Goal: Information Seeking & Learning: Check status

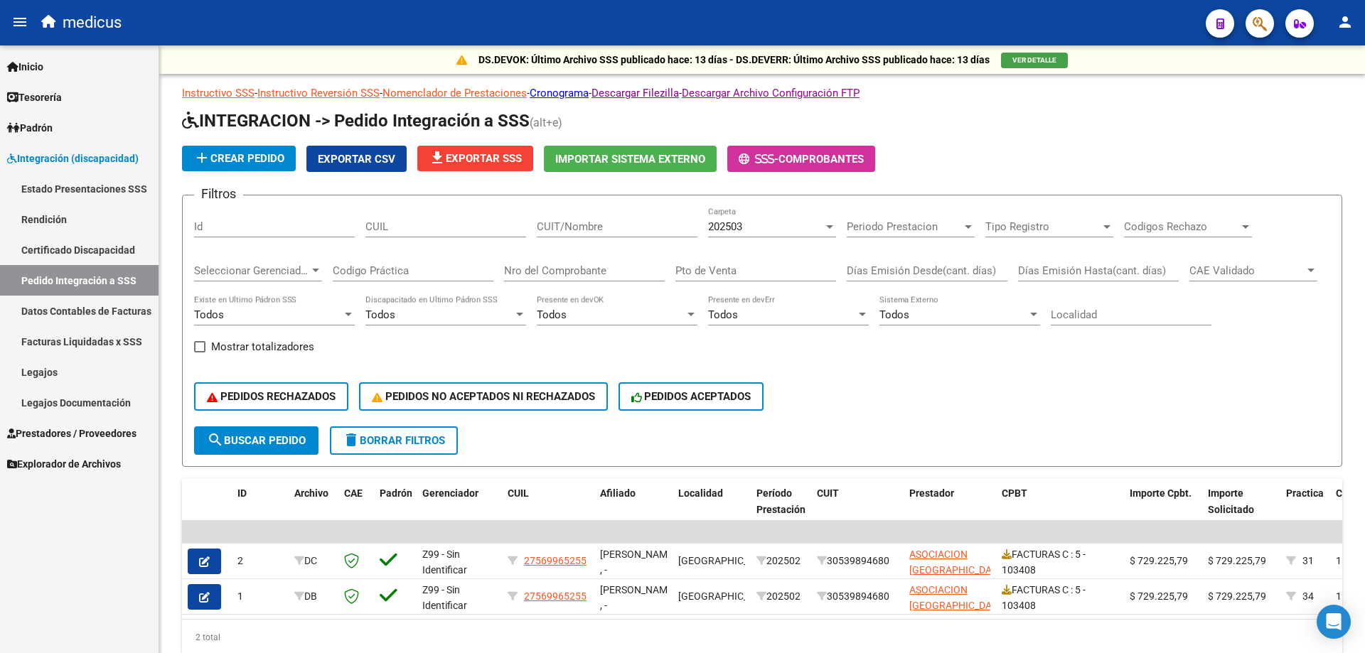
click at [77, 454] on link "Explorador de Archivos" at bounding box center [79, 464] width 159 height 31
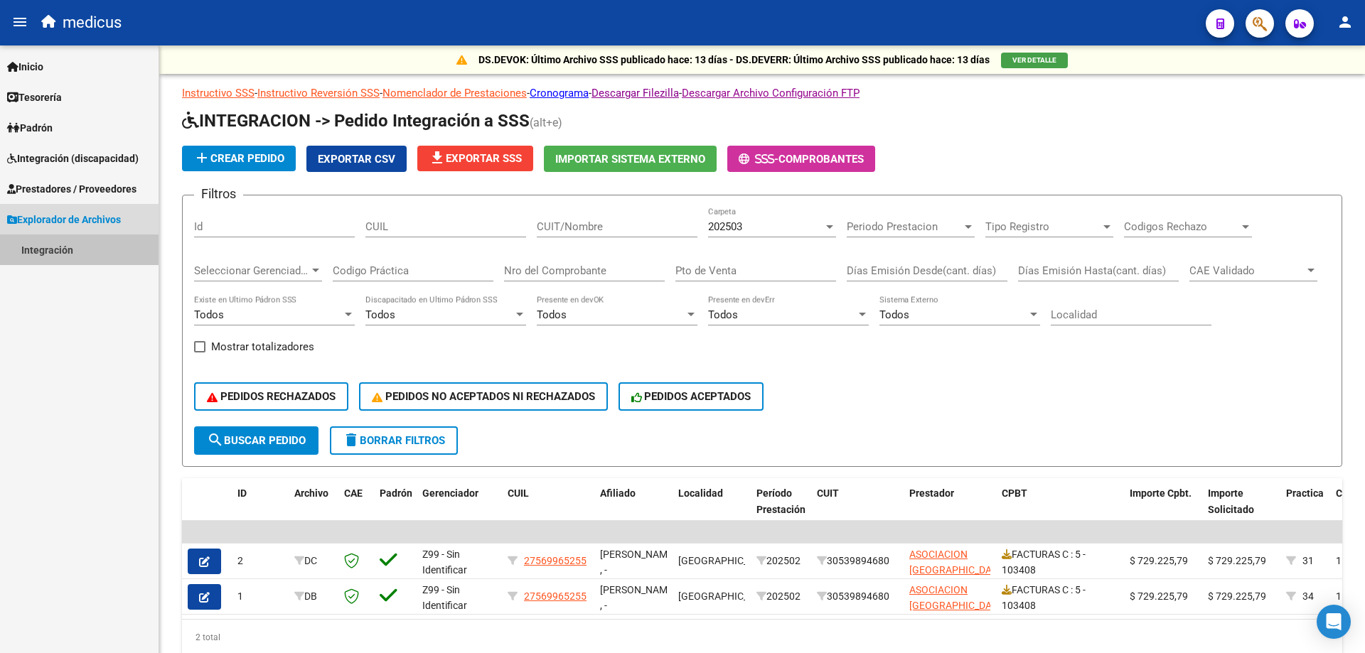
click at [58, 242] on link "Integración" at bounding box center [79, 250] width 159 height 31
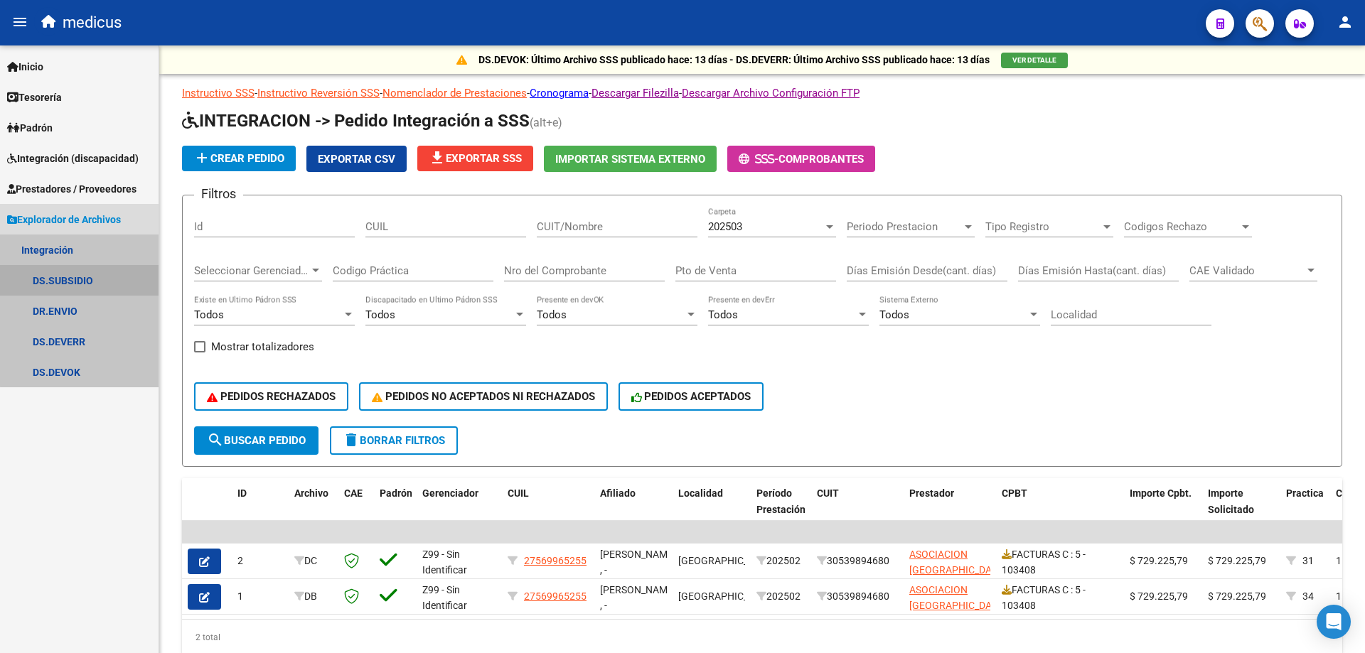
click at [80, 279] on link "DS.SUBSIDIO" at bounding box center [79, 280] width 159 height 31
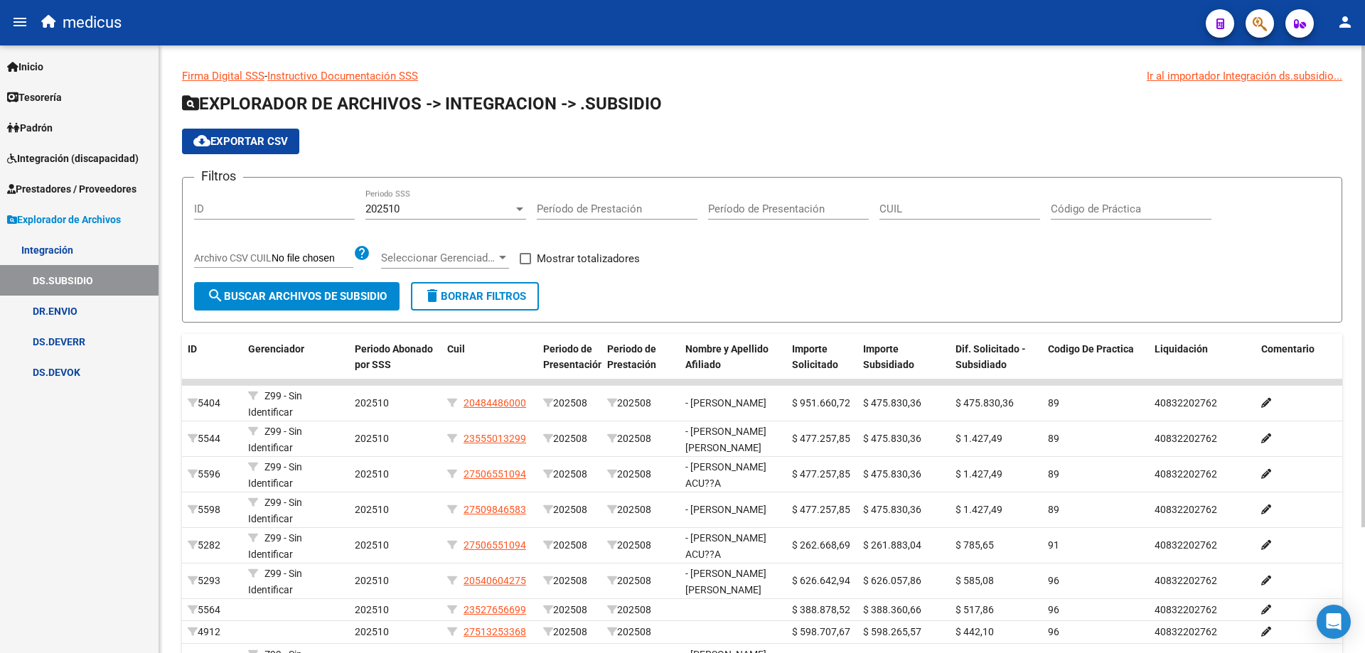
click at [924, 205] on input "CUIL" at bounding box center [959, 209] width 161 height 13
paste input "27-53236320-4"
click at [319, 297] on span "search Buscar Archivos de Subsidio" at bounding box center [297, 296] width 180 height 13
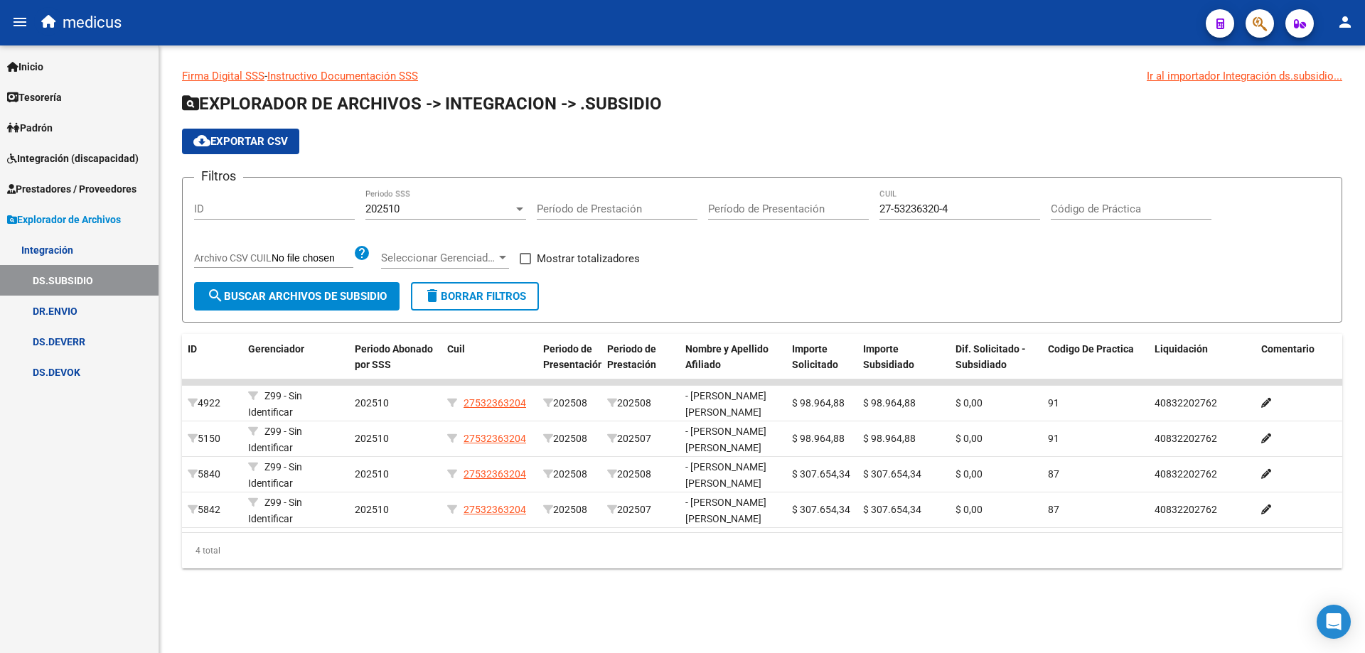
click at [984, 208] on input "27-53236320-4" at bounding box center [959, 209] width 161 height 13
type input "2"
paste input "20-48792555-2"
click at [281, 288] on button "search Buscar Archivos de Subsidio" at bounding box center [296, 296] width 205 height 28
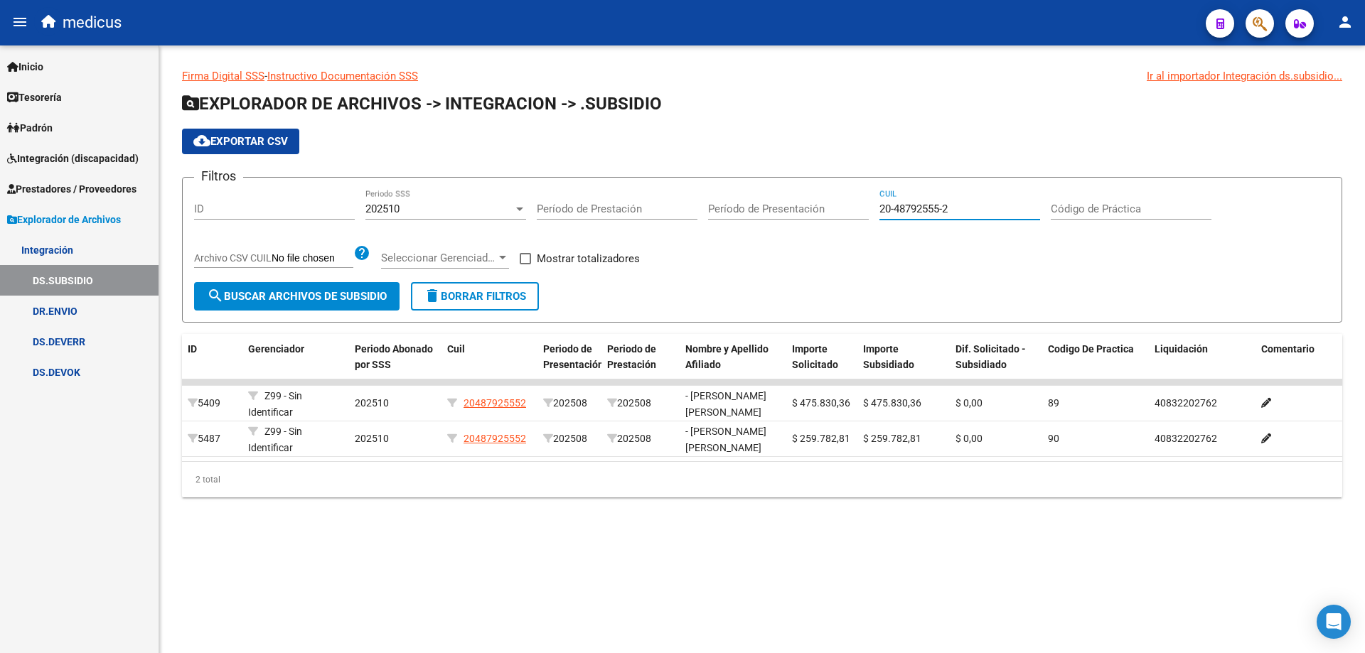
click at [983, 206] on input "20-48792555-2" at bounding box center [959, 209] width 161 height 13
type input "2"
paste input "20-53857067-3"
click at [329, 301] on span "search Buscar Archivos de Subsidio" at bounding box center [297, 296] width 180 height 13
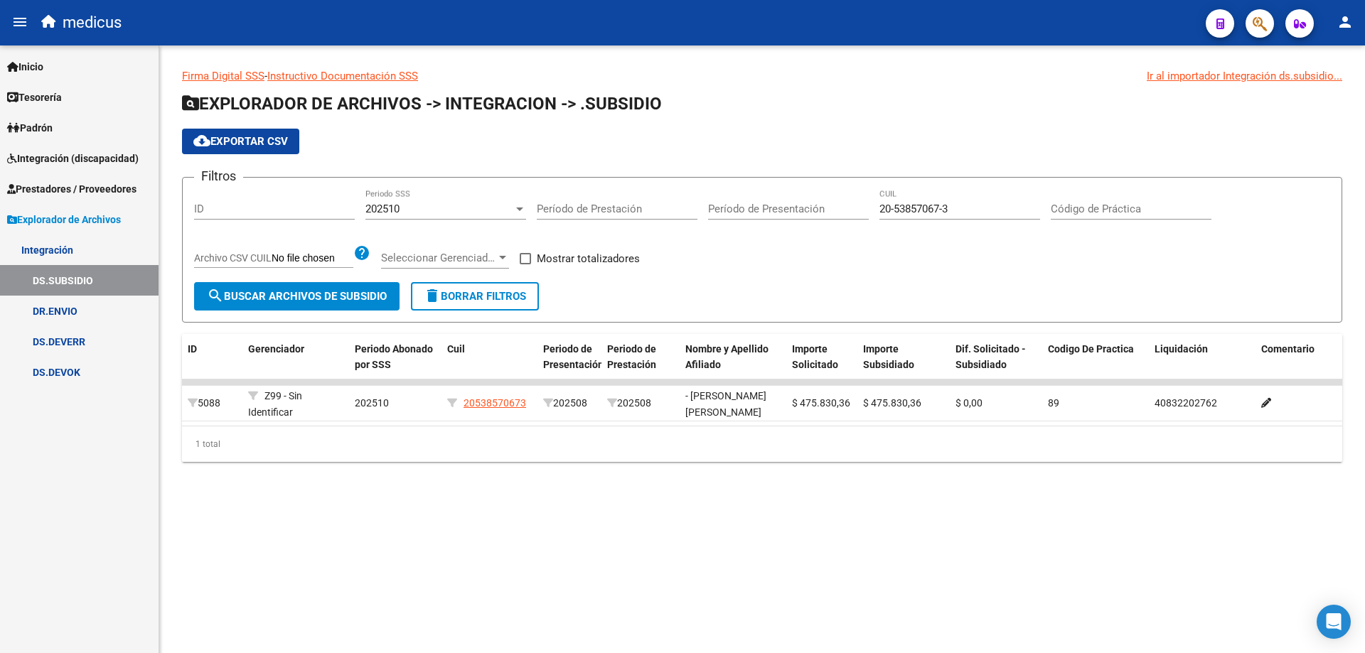
drag, startPoint x: 968, startPoint y: 201, endPoint x: 951, endPoint y: 205, distance: 16.7
click at [941, 203] on div "20-53857067-3 CUIL" at bounding box center [959, 204] width 161 height 31
click at [971, 208] on input "20-53857067-3" at bounding box center [959, 209] width 161 height 13
click at [973, 208] on input "20-53857067-3" at bounding box center [959, 209] width 161 height 13
type input "2"
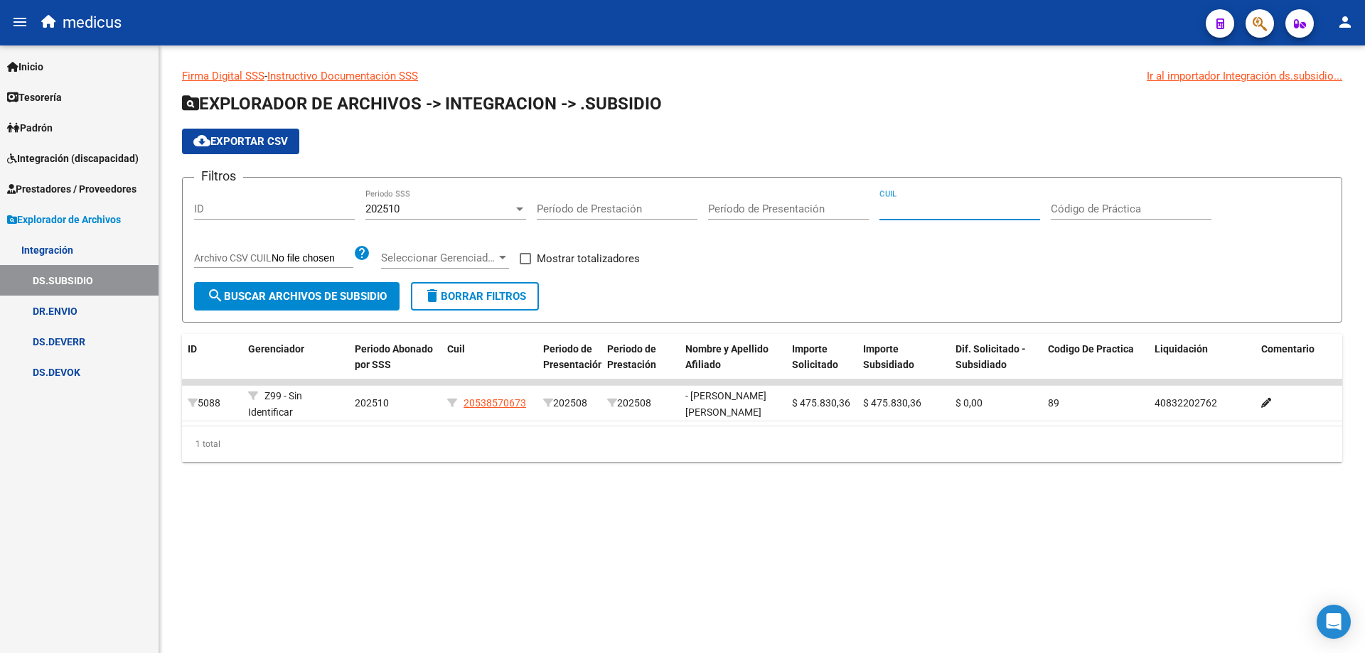
paste input "27-45804741-9"
click at [338, 299] on span "search Buscar Archivos de Subsidio" at bounding box center [297, 296] width 180 height 13
click at [967, 208] on input "27-45804741-9" at bounding box center [959, 209] width 161 height 13
type input "2"
paste input "27-53236320-4"
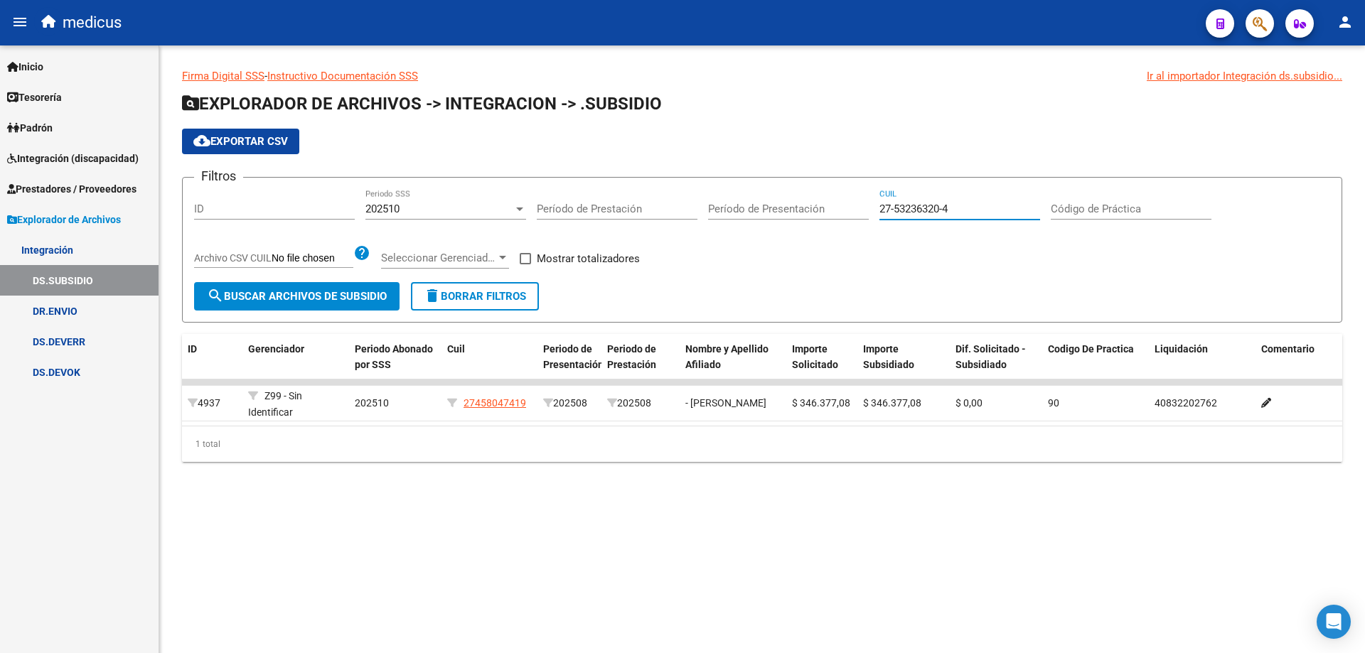
click at [296, 298] on span "search Buscar Archivos de Subsidio" at bounding box center [297, 296] width 180 height 13
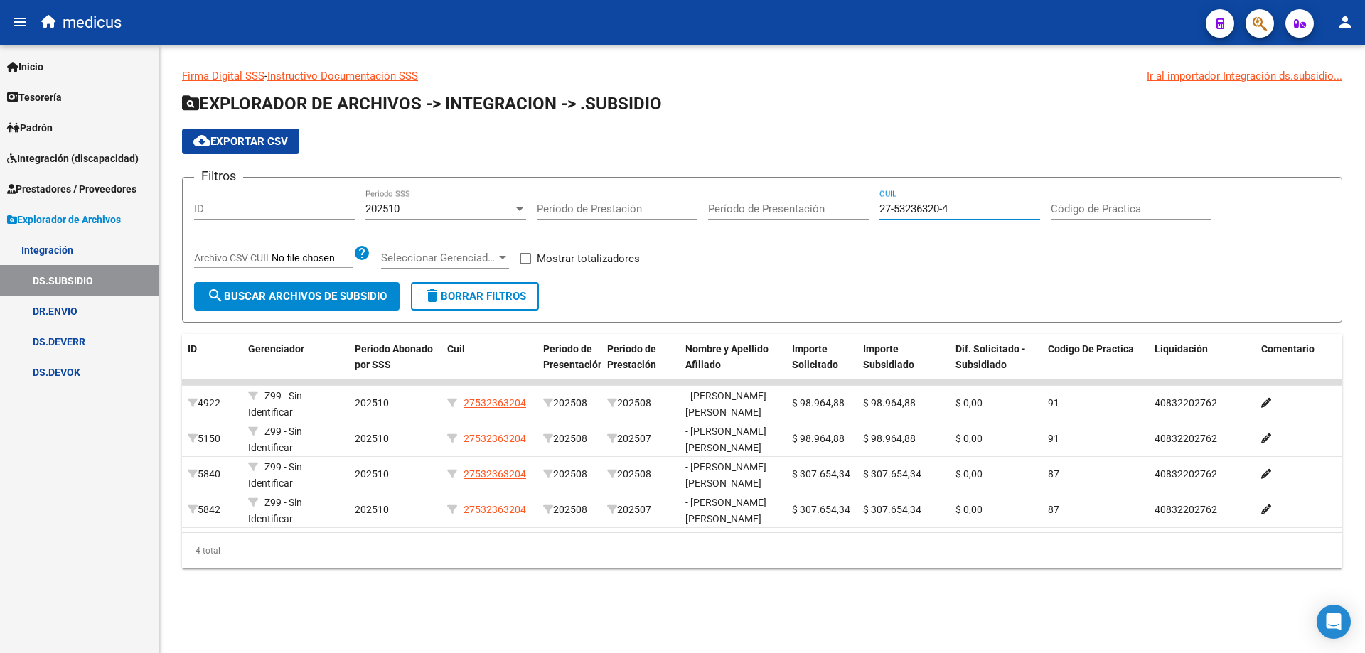
drag, startPoint x: 973, startPoint y: 207, endPoint x: 856, endPoint y: 200, distance: 116.8
click at [855, 198] on div "Filtros ID 202510 Periodo SSS Período de Prestación Período de Presentación 27-…" at bounding box center [762, 235] width 1136 height 93
paste input "30335356"
click at [318, 288] on button "search Buscar Archivos de Subsidio" at bounding box center [296, 296] width 205 height 28
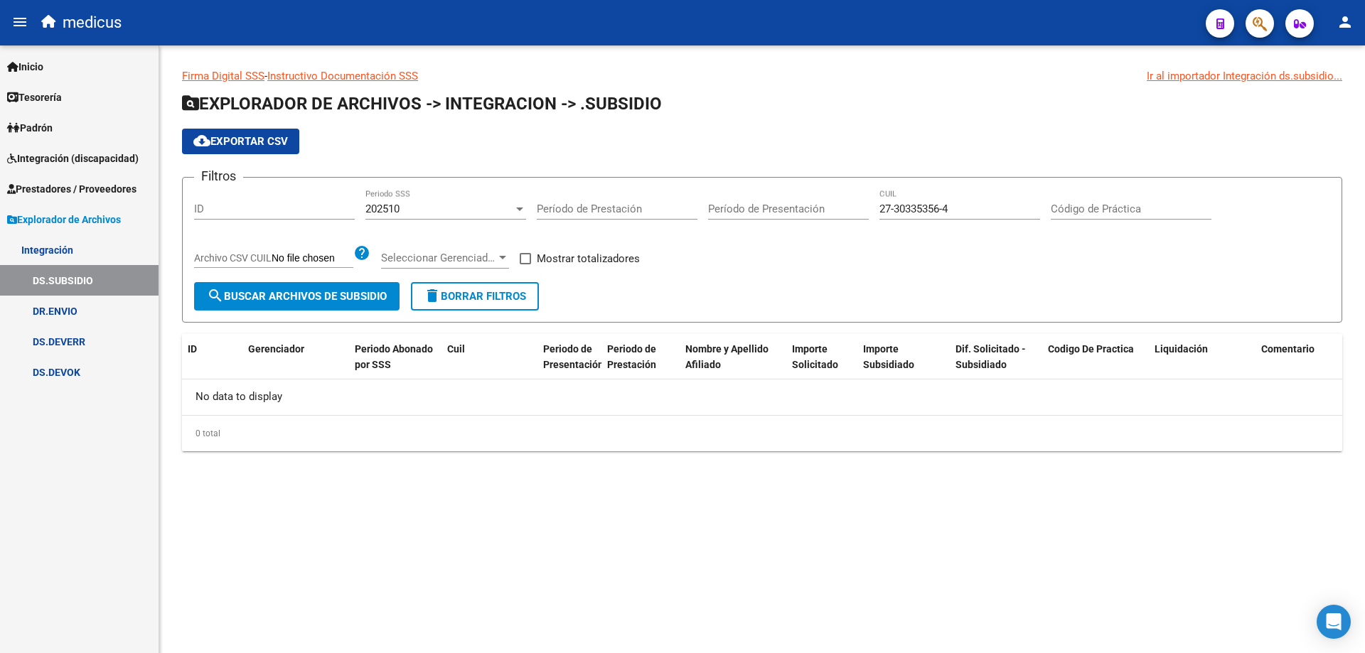
click at [515, 205] on div at bounding box center [519, 208] width 13 height 11
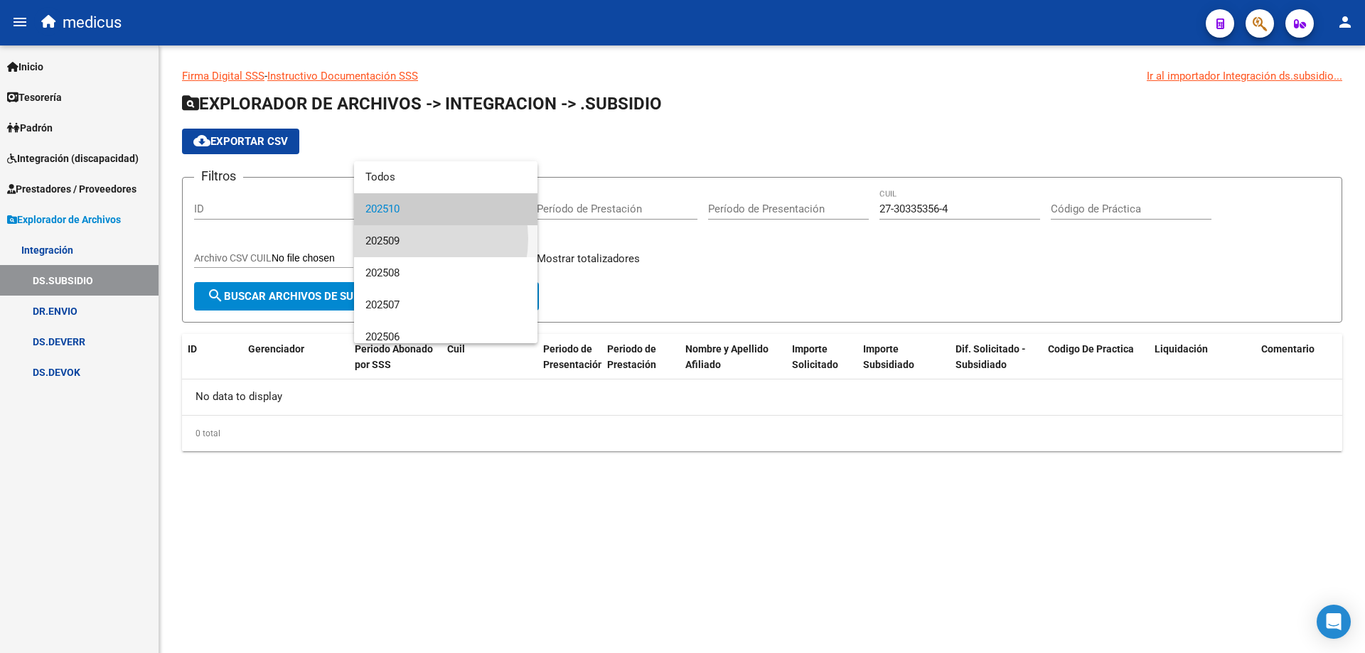
click at [408, 239] on span "202509" at bounding box center [445, 241] width 161 height 32
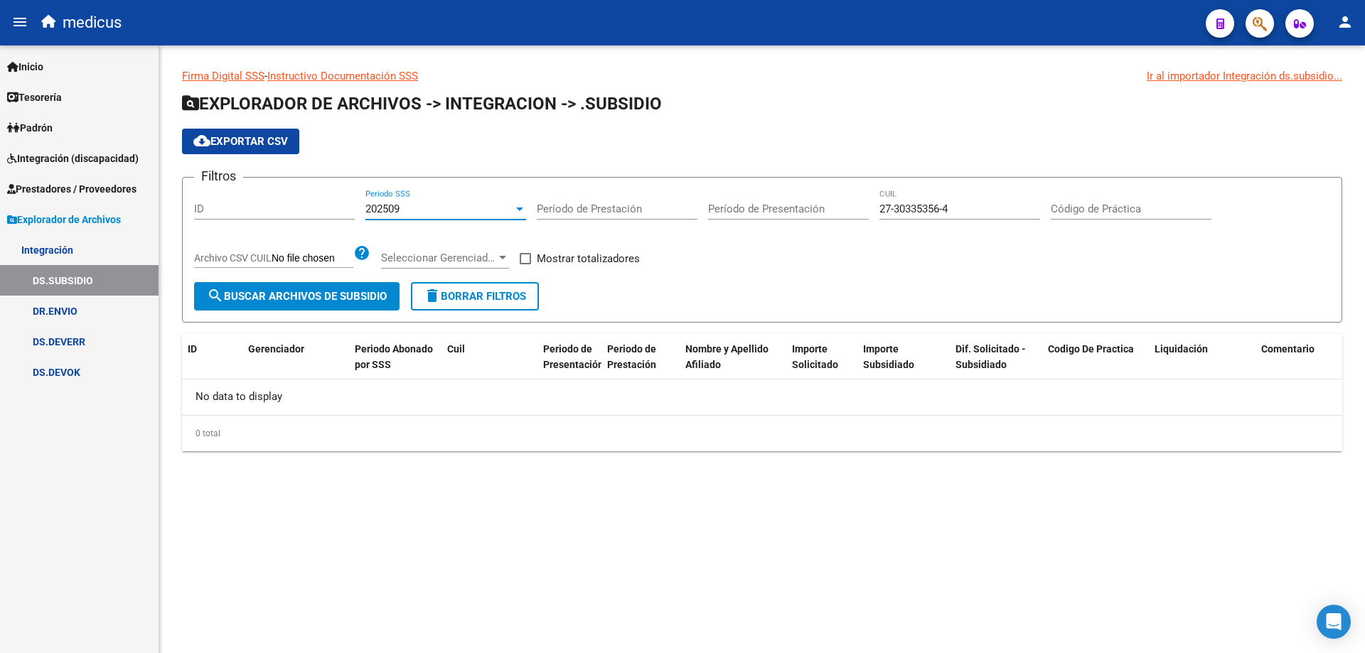
click at [304, 294] on span "search Buscar Archivos de Subsidio" at bounding box center [297, 296] width 180 height 13
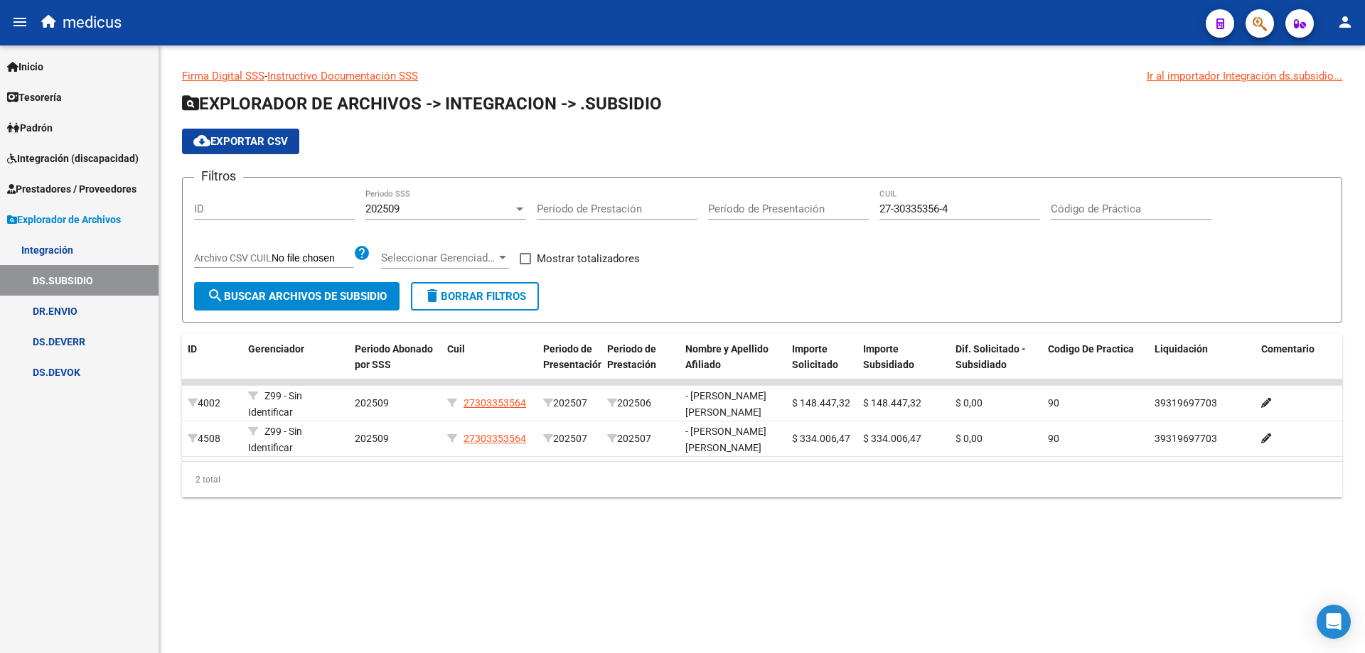
click at [518, 205] on div at bounding box center [519, 208] width 13 height 11
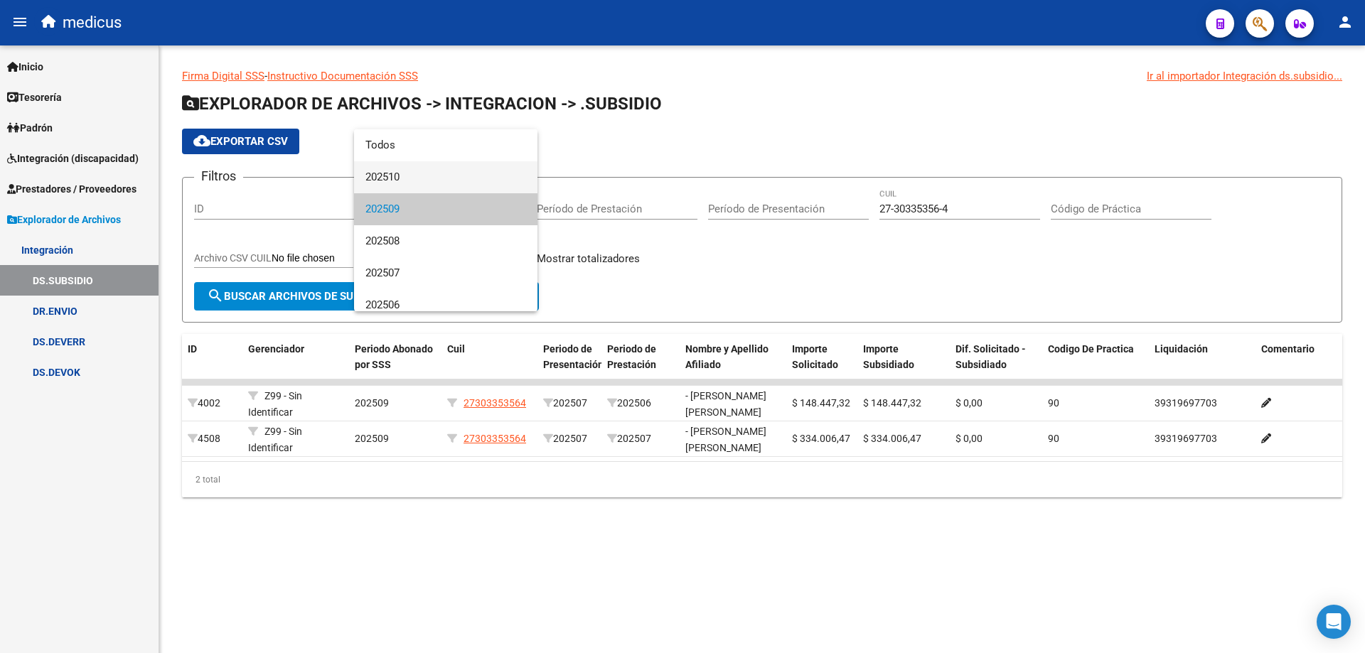
click at [410, 180] on span "202510" at bounding box center [445, 177] width 161 height 32
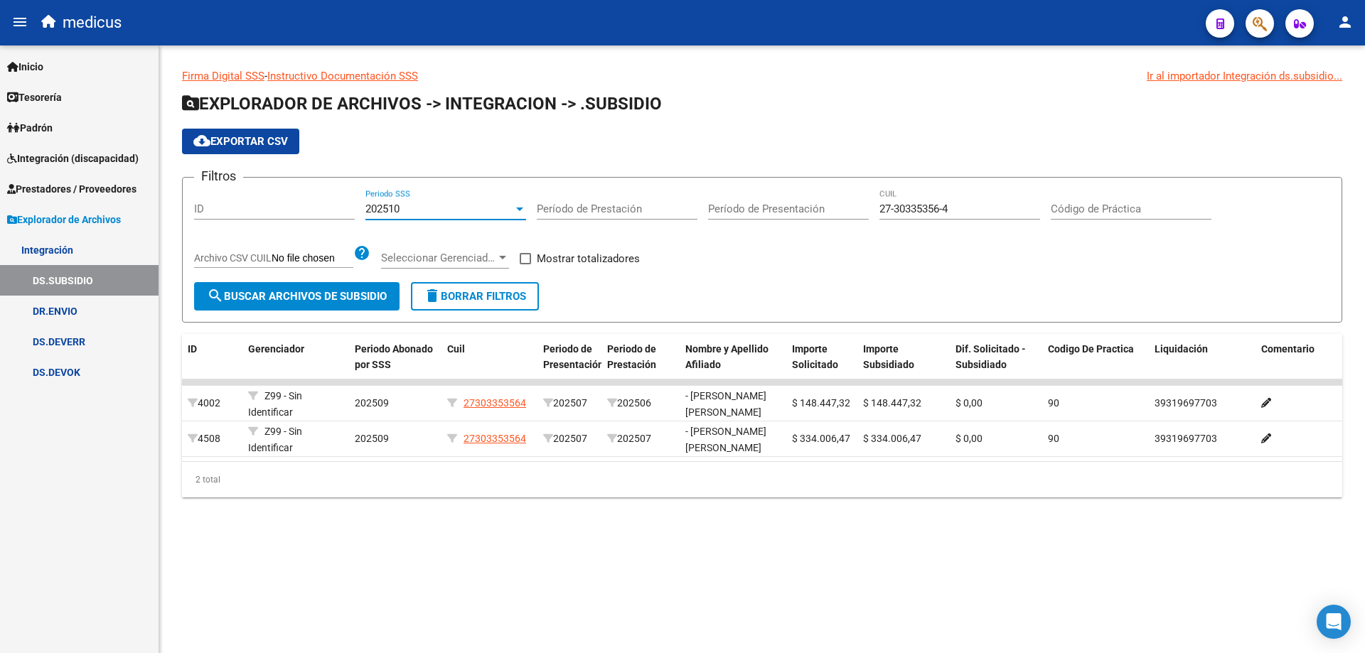
click at [326, 291] on span "search Buscar Archivos de Subsidio" at bounding box center [297, 296] width 180 height 13
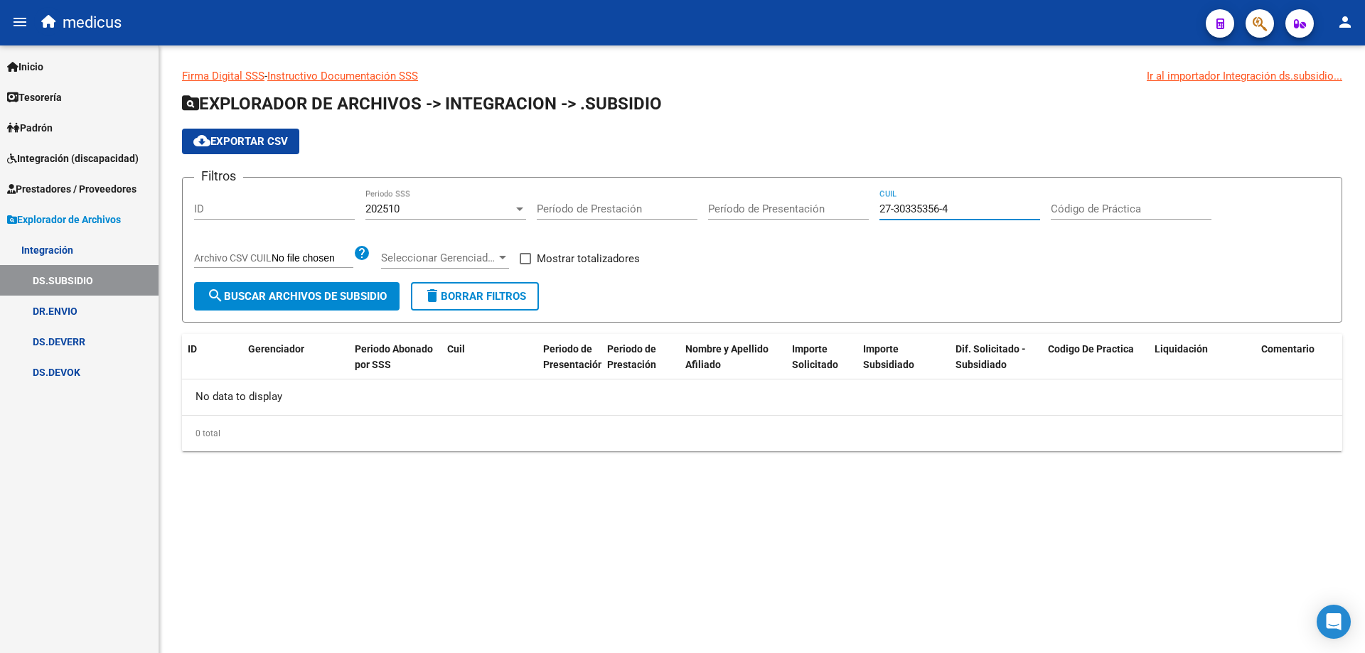
drag, startPoint x: 956, startPoint y: 209, endPoint x: 830, endPoint y: 199, distance: 126.2
click at [833, 200] on div "Filtros ID 202510 Periodo SSS Período de Prestación Período de Presentación 27-…" at bounding box center [762, 235] width 1136 height 93
paste input "0-40242244-1"
click at [320, 291] on span "search Buscar Archivos de Subsidio" at bounding box center [297, 296] width 180 height 13
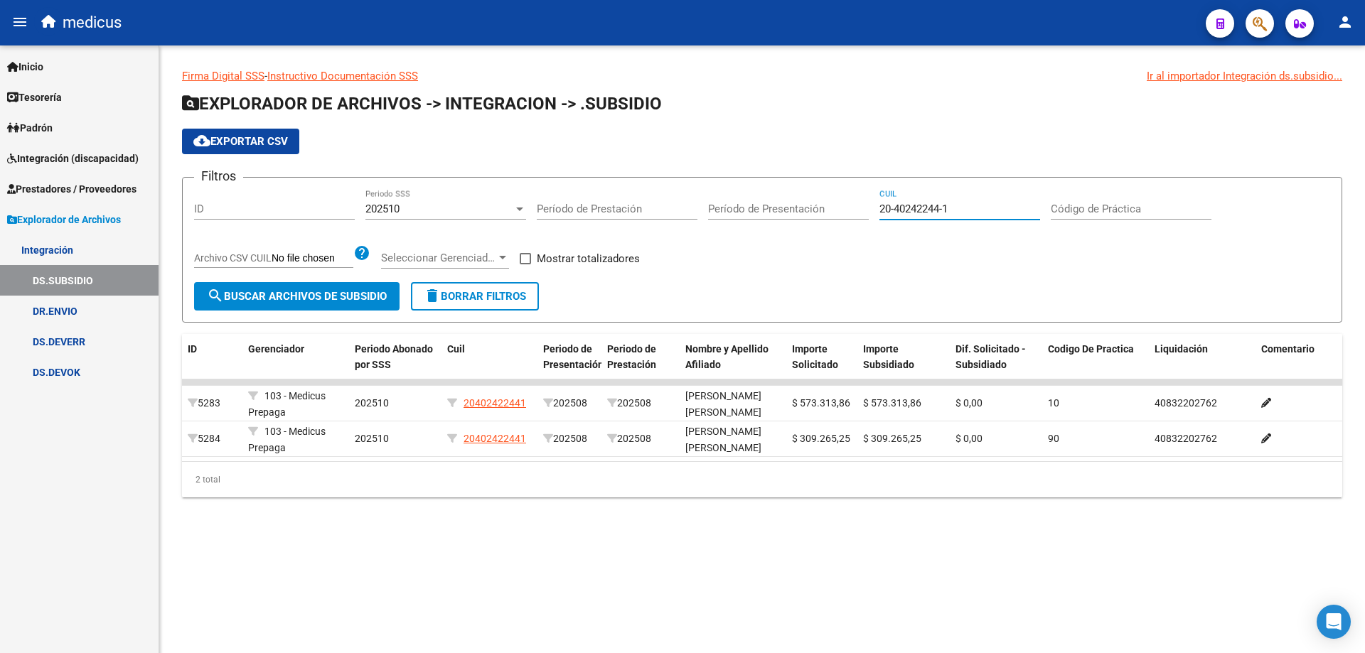
drag, startPoint x: 956, startPoint y: 205, endPoint x: 821, endPoint y: 217, distance: 134.9
click at [821, 217] on div "Filtros ID 202510 Periodo SSS Período de Prestación Período de Presentación 20-…" at bounding box center [762, 235] width 1136 height 93
paste input "7-46580938-3"
type input "27-46580938-3"
click at [345, 290] on span "search Buscar Archivos de Subsidio" at bounding box center [297, 296] width 180 height 13
